Goal: Information Seeking & Learning: Learn about a topic

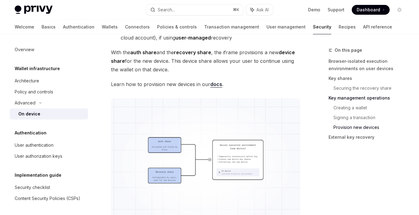
scroll to position [1454, 0]
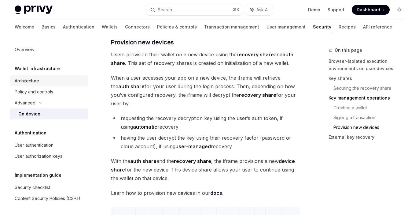
click at [35, 85] on link "Architecture" at bounding box center [49, 80] width 78 height 11
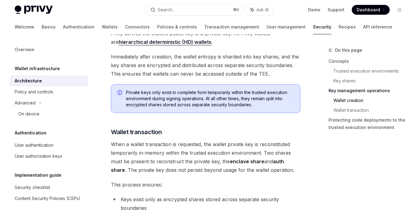
scroll to position [824, 0]
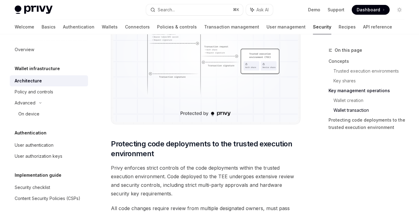
click at [186, 179] on span "Privy enforces strict controls of the code deployments within the trusted execu…" at bounding box center [206, 180] width 190 height 34
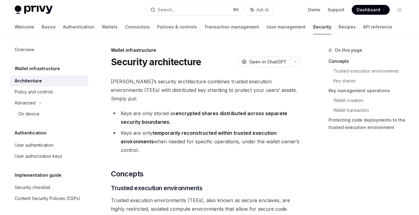
scroll to position [17, 0]
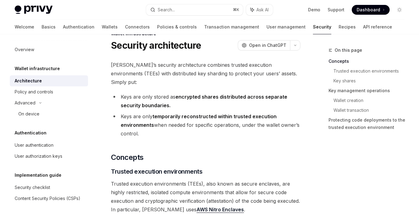
click at [241, 115] on li "Keys are only temporarily reconstructed within trusted execution environments w…" at bounding box center [206, 125] width 190 height 26
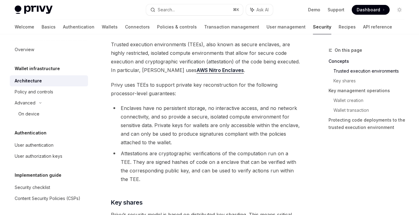
scroll to position [158, 0]
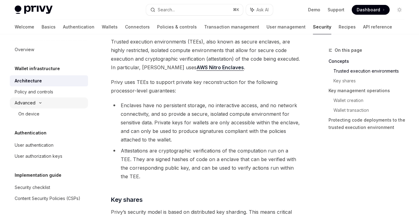
click at [60, 98] on div "Advanced" at bounding box center [49, 102] width 78 height 11
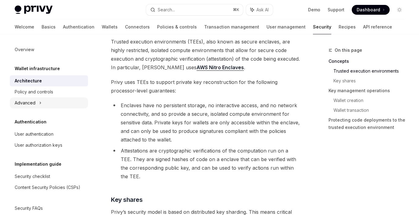
click at [50, 107] on div "Advanced" at bounding box center [49, 102] width 78 height 11
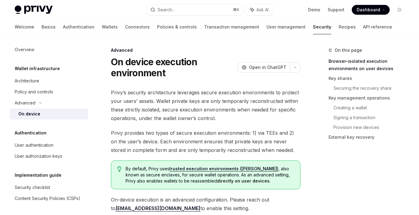
click at [30, 117] on div "On device" at bounding box center [29, 113] width 22 height 7
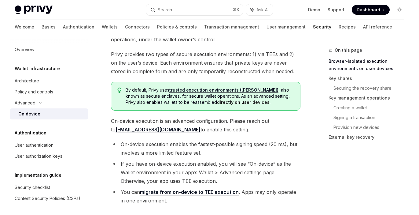
scroll to position [86, 0]
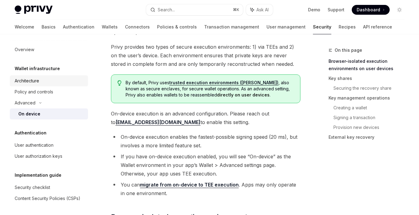
click at [41, 80] on div "Architecture" at bounding box center [50, 80] width 70 height 7
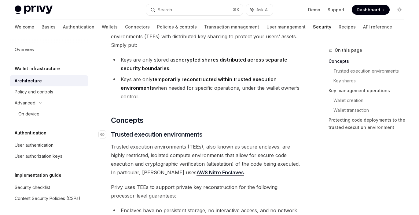
click at [157, 130] on span "Trusted execution environments" at bounding box center [156, 134] width 91 height 9
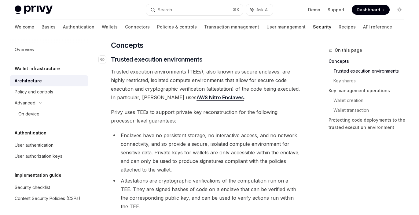
scroll to position [254, 0]
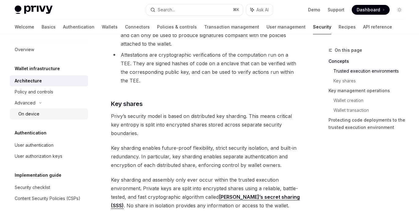
click at [38, 117] on link "On device" at bounding box center [49, 113] width 78 height 11
type textarea "*"
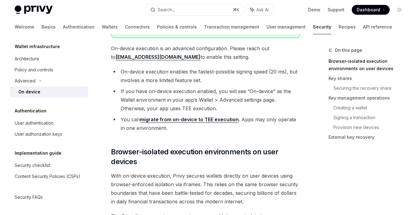
scroll to position [151, 0]
